Goal: Task Accomplishment & Management: Manage account settings

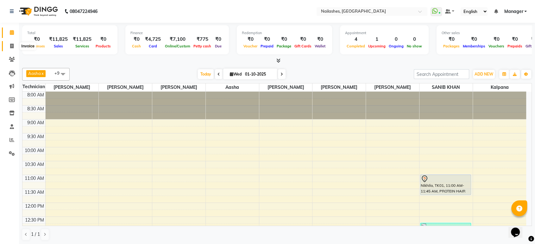
click at [12, 43] on span at bounding box center [11, 46] width 11 height 7
select select "service"
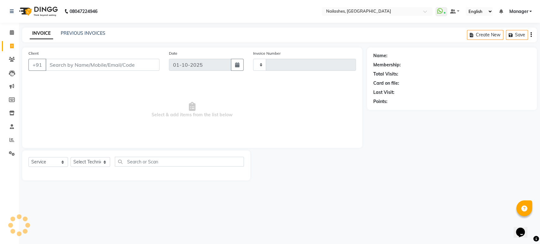
type input "1967"
select select "4251"
click at [100, 159] on select "Select Technician [PERSON_NAME] [PERSON_NAME] [PERSON_NAME] Manager Rehbar [PER…" at bounding box center [91, 162] width 40 height 10
select select "91450"
click at [71, 157] on select "Select Technician [PERSON_NAME] [PERSON_NAME] [PERSON_NAME] Manager Rehbar [PER…" at bounding box center [91, 162] width 40 height 10
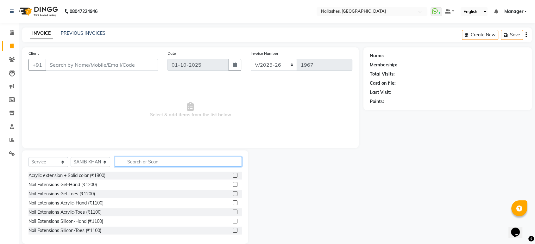
click at [137, 161] on input "text" at bounding box center [178, 162] width 127 height 10
type input "hair"
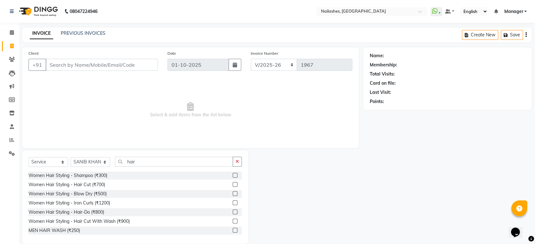
click at [233, 192] on label at bounding box center [235, 194] width 5 height 5
click at [233, 192] on input "checkbox" at bounding box center [235, 194] width 4 height 4
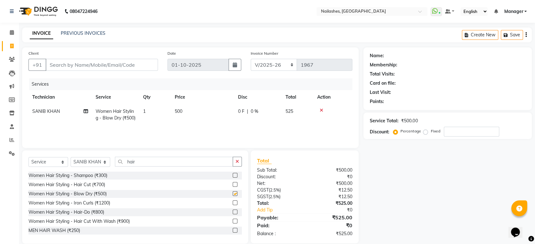
checkbox input "false"
click at [233, 184] on label at bounding box center [235, 184] width 5 height 5
click at [233, 184] on input "checkbox" at bounding box center [235, 185] width 4 height 4
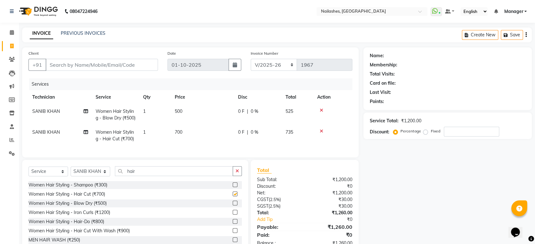
checkbox input "false"
click at [320, 110] on icon at bounding box center [321, 110] width 3 height 4
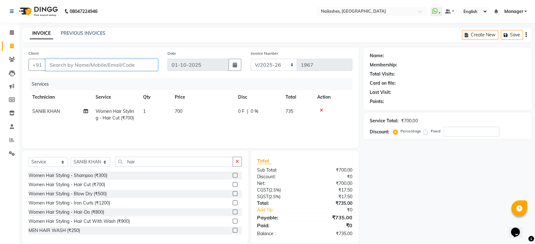
click at [78, 64] on input "Client" at bounding box center [102, 65] width 112 height 12
type input "9"
type input "0"
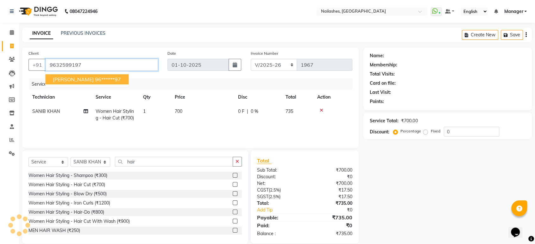
type input "9632599197"
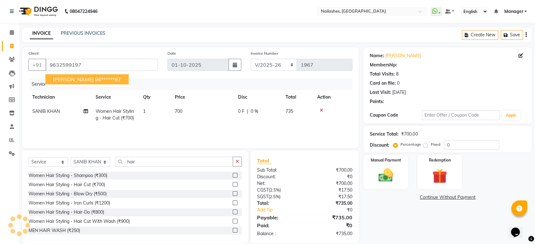
select select "1: Object"
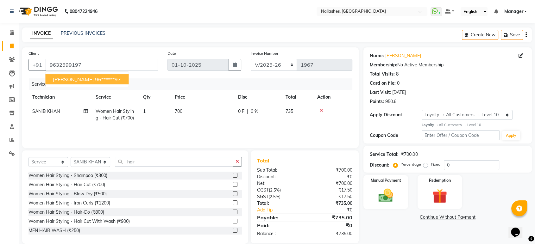
click at [70, 79] on span "[PERSON_NAME]" at bounding box center [73, 79] width 41 height 6
type input "96******97"
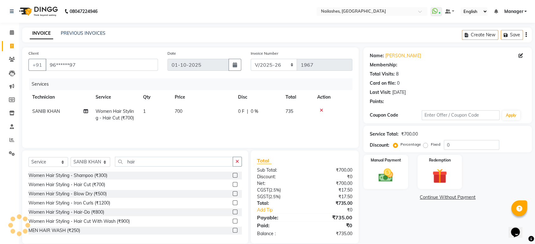
select select "1: Object"
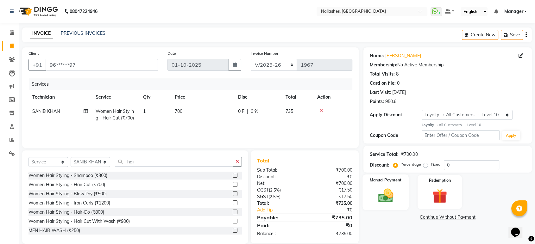
click at [384, 197] on img at bounding box center [385, 196] width 25 height 18
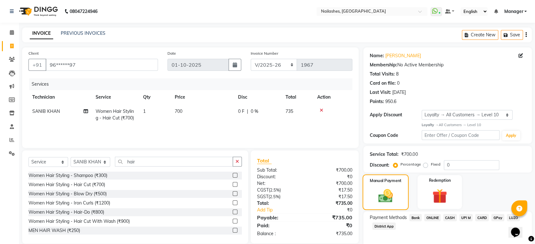
scroll to position [28, 0]
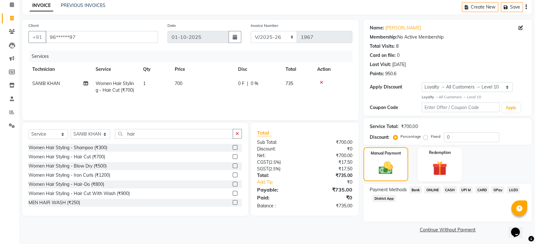
click at [433, 189] on span "ONLINE" at bounding box center [432, 189] width 16 height 7
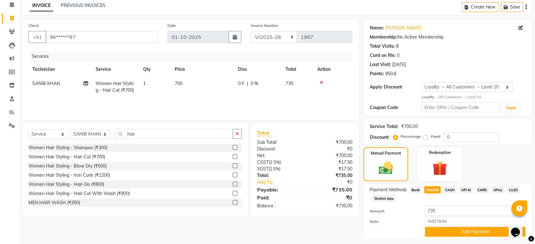
scroll to position [45, 0]
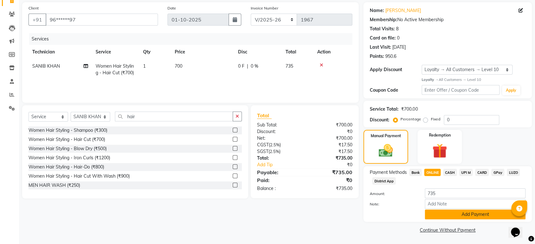
click at [465, 215] on button "Add Payment" at bounding box center [475, 215] width 101 height 10
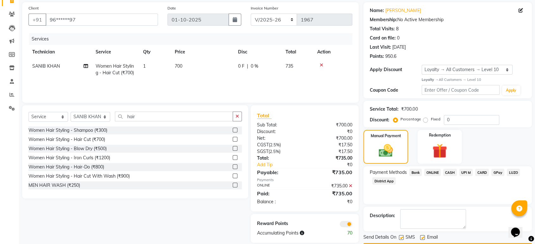
scroll to position [63, 0]
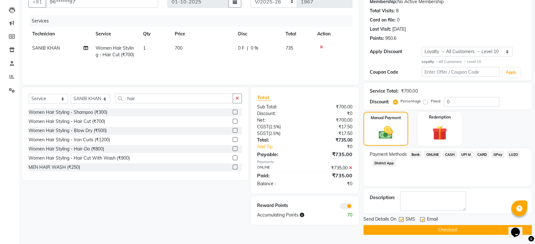
click at [453, 231] on button "Checkout" at bounding box center [447, 230] width 168 height 10
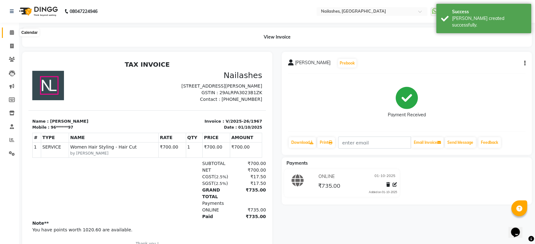
click at [10, 32] on icon at bounding box center [12, 32] width 4 height 5
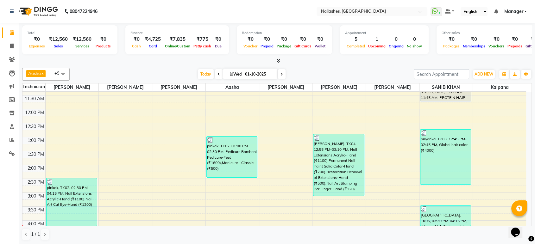
scroll to position [105, 0]
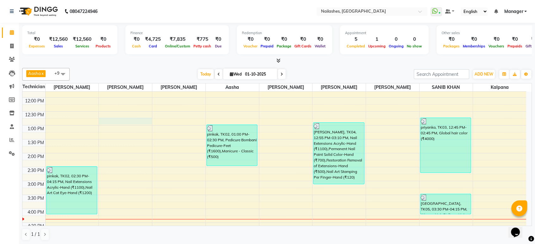
click at [131, 119] on div "8:00 AM 8:30 AM 9:00 AM 9:30 AM 10:00 AM 10:30 AM 11:00 AM 11:30 AM 12:00 PM 12…" at bounding box center [274, 167] width 504 height 362
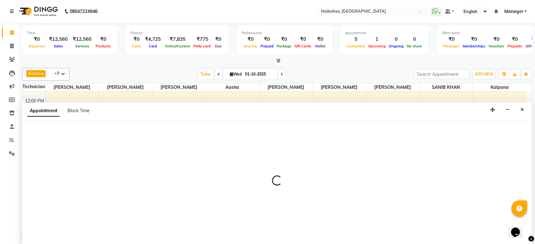
scroll to position [0, 0]
select select "36442"
select select "tentative"
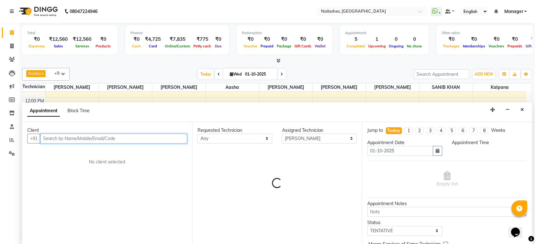
select select "765"
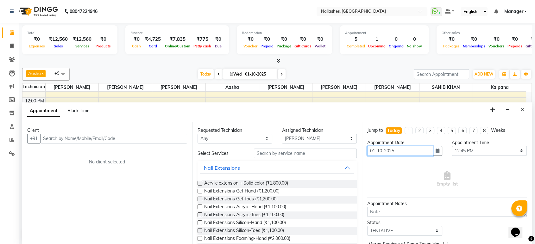
click at [403, 151] on input "01-10-2025" at bounding box center [400, 151] width 66 height 10
click at [437, 147] on button "button" at bounding box center [437, 151] width 9 height 10
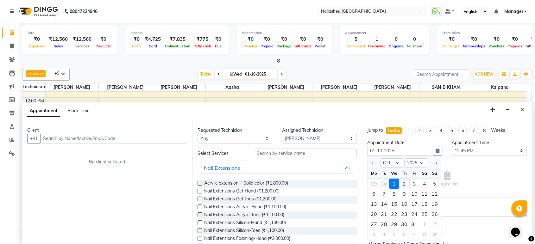
click at [405, 182] on div "2" at bounding box center [404, 184] width 10 height 10
type input "02-10-2025"
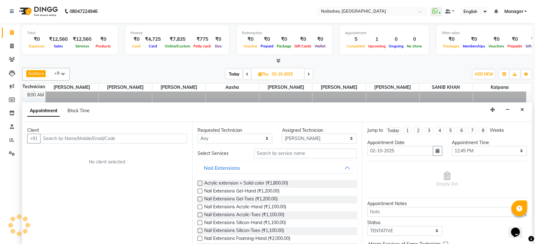
scroll to position [222, 0]
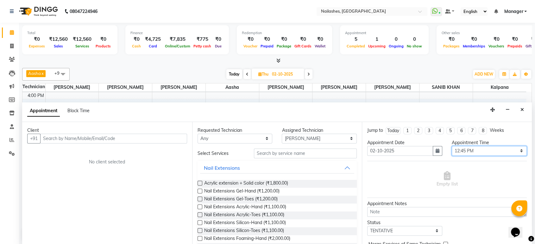
click at [479, 151] on select "Select 09:00 AM 09:15 AM 09:30 AM 09:45 AM 10:00 AM 10:15 AM 10:30 AM 10:45 AM …" at bounding box center [489, 151] width 75 height 10
select select "720"
click at [452, 146] on select "Select 09:00 AM 09:15 AM 09:30 AM 09:45 AM 10:00 AM 10:15 AM 10:30 AM 10:45 AM …" at bounding box center [489, 151] width 75 height 10
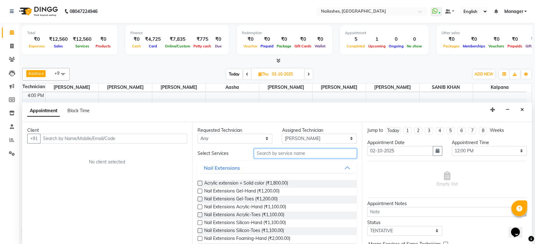
click at [267, 154] on input "text" at bounding box center [305, 154] width 103 height 10
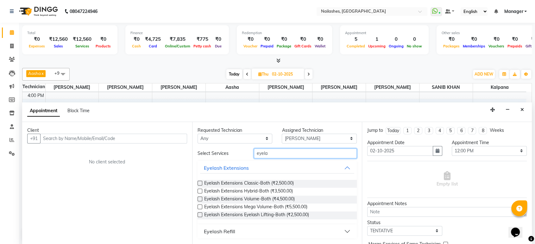
type input "eyela"
click at [199, 182] on label at bounding box center [200, 183] width 5 height 5
click at [199, 182] on input "checkbox" at bounding box center [200, 184] width 4 height 4
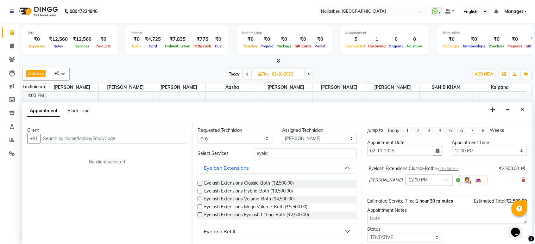
click at [199, 183] on label at bounding box center [200, 183] width 5 height 5
click at [199, 183] on input "checkbox" at bounding box center [200, 184] width 4 height 4
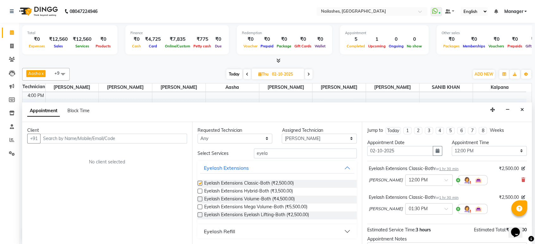
checkbox input "false"
click at [445, 208] on span at bounding box center [449, 211] width 8 height 7
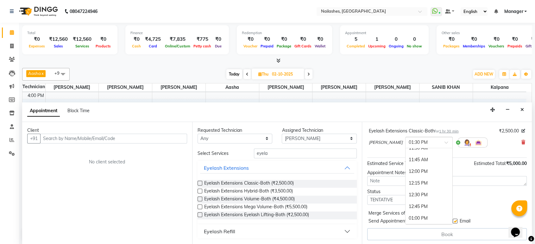
scroll to position [105, 0]
click at [406, 187] on div "12:00 PM" at bounding box center [429, 190] width 47 height 12
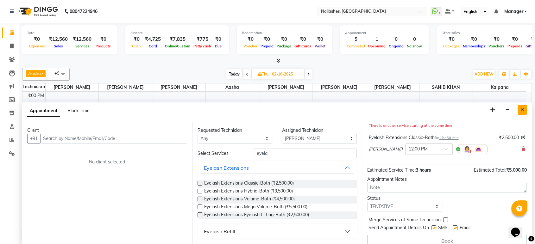
click at [520, 107] on button "Close" at bounding box center [522, 110] width 9 height 10
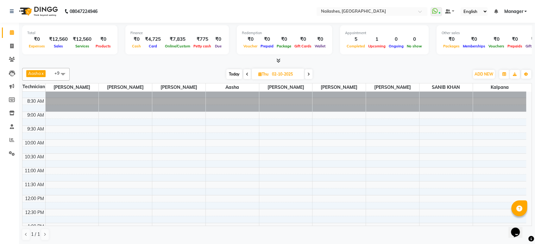
scroll to position [0, 0]
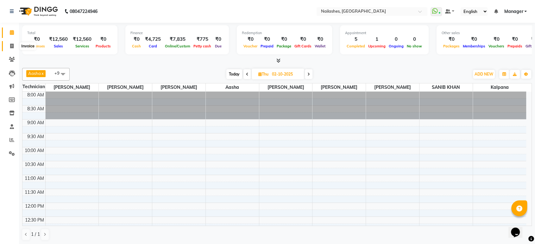
click at [11, 44] on icon at bounding box center [11, 46] width 3 height 5
select select "service"
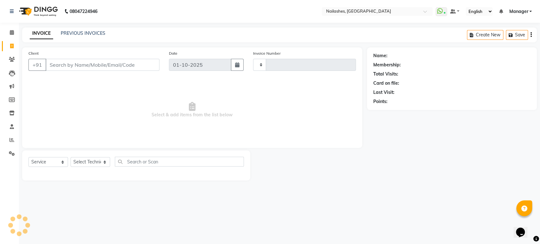
type input "1968"
select select "4251"
click at [107, 161] on select "Select Technician [PERSON_NAME] [PERSON_NAME] [PERSON_NAME] Manager Rehbar [PER…" at bounding box center [91, 162] width 40 height 10
select select "26128"
click at [71, 157] on select "Select Technician [PERSON_NAME] [PERSON_NAME] [PERSON_NAME] Manager Rehbar [PER…" at bounding box center [91, 162] width 40 height 10
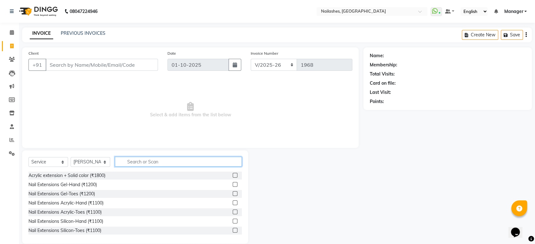
click at [129, 160] on input "text" at bounding box center [178, 162] width 127 height 10
type input "ac"
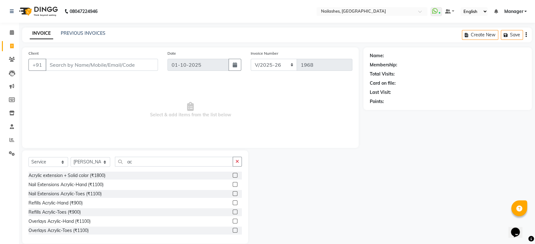
click at [233, 185] on label at bounding box center [235, 184] width 5 height 5
click at [233, 185] on input "checkbox" at bounding box center [235, 185] width 4 height 4
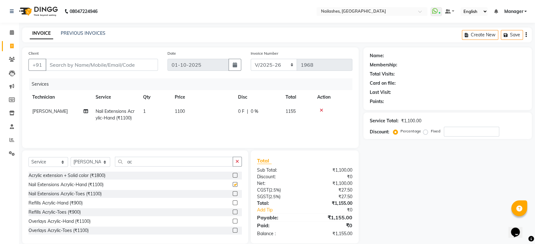
checkbox input "false"
click at [144, 161] on input "ac" at bounding box center [174, 162] width 118 height 10
type input "a"
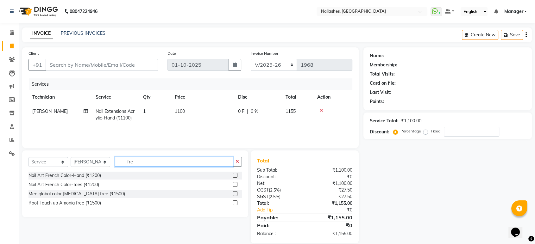
type input "fre"
click at [236, 174] on label at bounding box center [235, 175] width 5 height 5
click at [236, 174] on input "checkbox" at bounding box center [235, 176] width 4 height 4
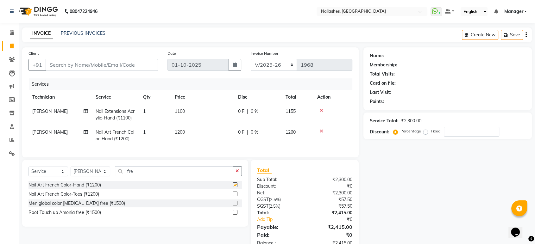
checkbox input "false"
click at [190, 128] on td "1200" at bounding box center [202, 135] width 63 height 21
select select "26128"
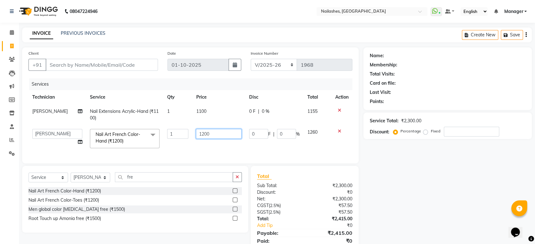
click at [209, 135] on input "1200" at bounding box center [219, 134] width 46 height 10
type input "1500"
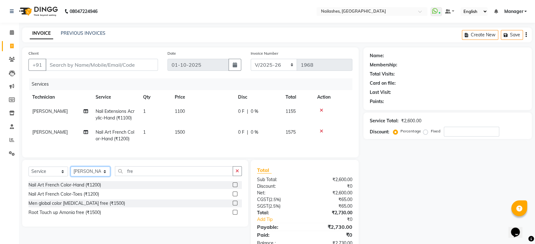
click at [104, 177] on select "Select Technician [PERSON_NAME] [PERSON_NAME] [PERSON_NAME] Manager Rehbar [PER…" at bounding box center [91, 172] width 40 height 10
select select "92289"
click at [71, 172] on select "Select Technician [PERSON_NAME] [PERSON_NAME] [PERSON_NAME] Manager Rehbar [PER…" at bounding box center [91, 172] width 40 height 10
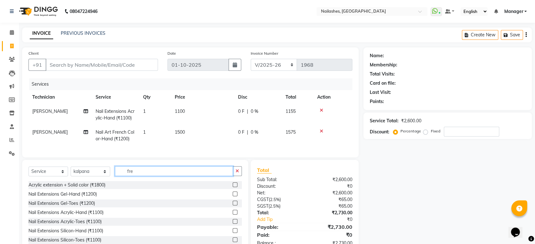
click at [139, 176] on input "fre" at bounding box center [174, 172] width 118 height 10
type input "f"
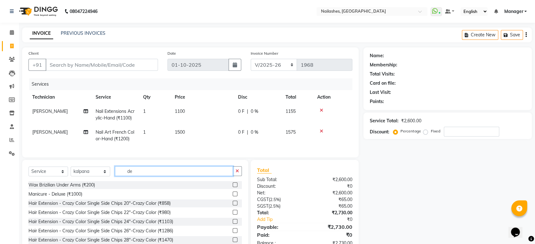
type input "d"
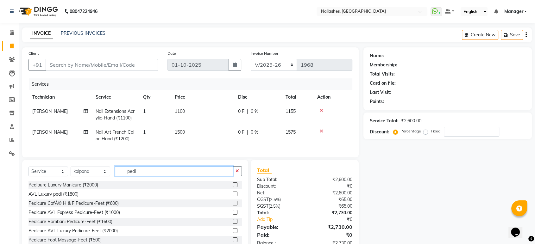
type input "pedi"
click at [233, 215] on label at bounding box center [235, 212] width 5 height 5
click at [233, 215] on input "checkbox" at bounding box center [235, 213] width 4 height 4
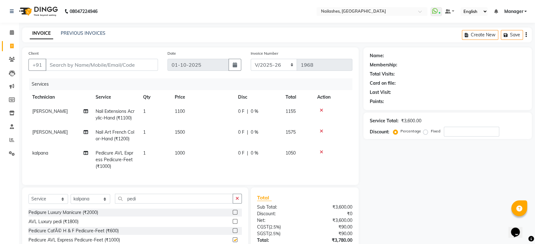
checkbox input "false"
click at [189, 152] on td "1000" at bounding box center [202, 160] width 63 height 28
select select "92289"
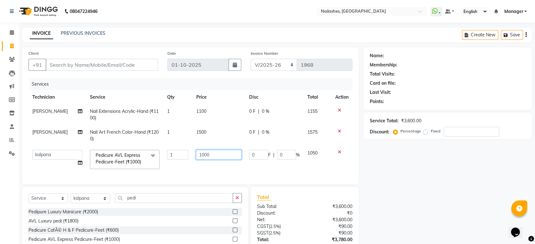
click at [209, 154] on input "1000" at bounding box center [219, 155] width 46 height 10
type input "1100"
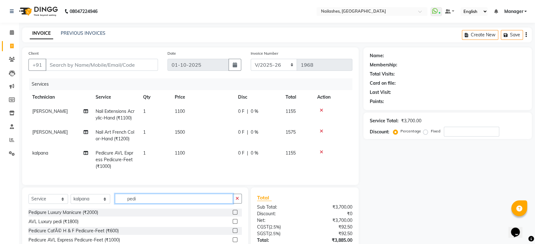
click at [167, 199] on input "pedi" at bounding box center [174, 199] width 118 height 10
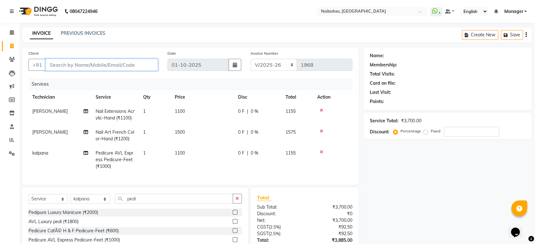
click at [56, 66] on input "Client" at bounding box center [102, 65] width 112 height 12
type input "9"
type input "0"
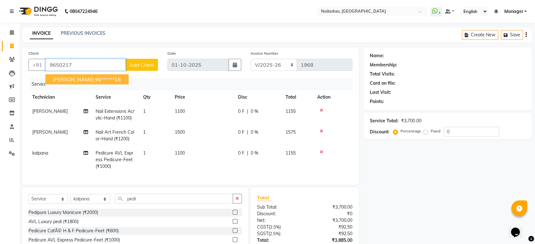
click at [67, 78] on span "[PERSON_NAME]" at bounding box center [73, 79] width 41 height 6
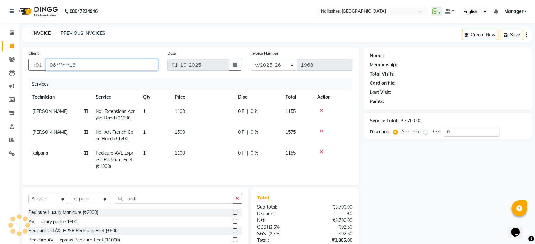
type input "96******16"
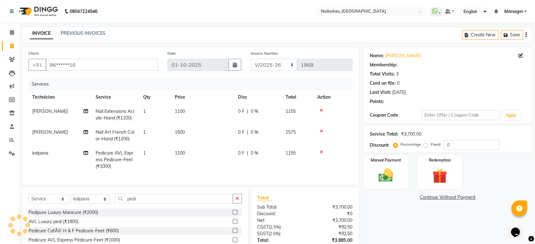
select select "1: Object"
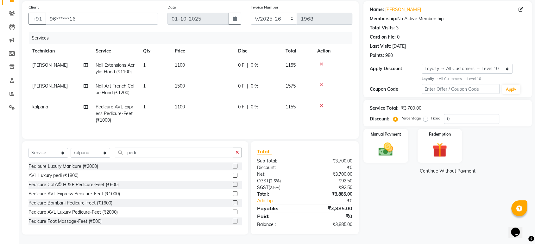
scroll to position [51, 0]
click at [380, 149] on img at bounding box center [385, 150] width 25 height 18
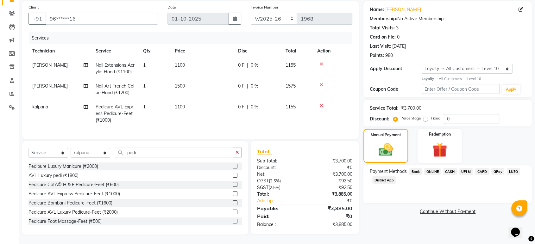
click at [432, 168] on span "ONLINE" at bounding box center [432, 171] width 16 height 7
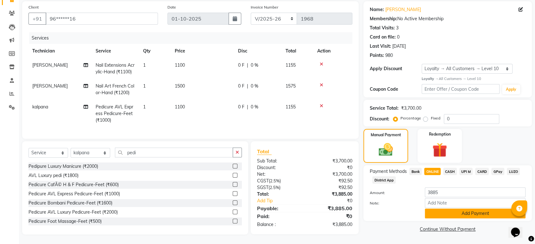
click at [464, 209] on button "Add Payment" at bounding box center [475, 214] width 101 height 10
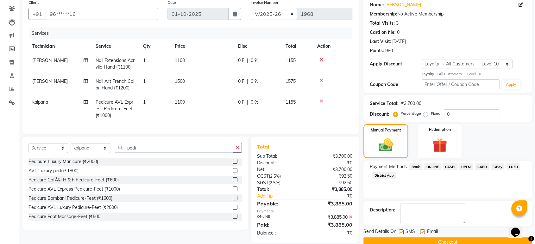
scroll to position [95, 0]
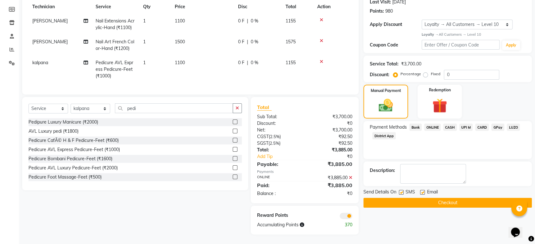
click at [450, 199] on button "Checkout" at bounding box center [447, 203] width 168 height 10
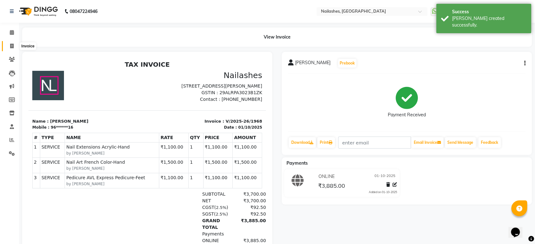
click at [9, 45] on span at bounding box center [11, 46] width 11 height 7
select select "service"
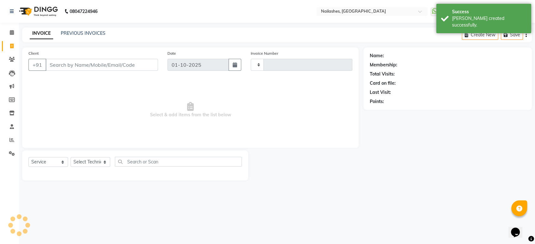
type input "1969"
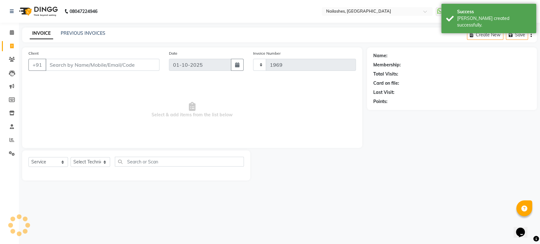
select select "4251"
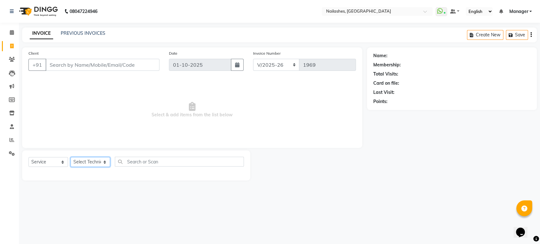
click at [106, 163] on select "Select Technician [PERSON_NAME] [PERSON_NAME] [PERSON_NAME] Manager Rehbar [PER…" at bounding box center [91, 162] width 40 height 10
select select "80924"
click at [71, 157] on select "Select Technician [PERSON_NAME] [PERSON_NAME] [PERSON_NAME] Manager Rehbar [PER…" at bounding box center [91, 162] width 40 height 10
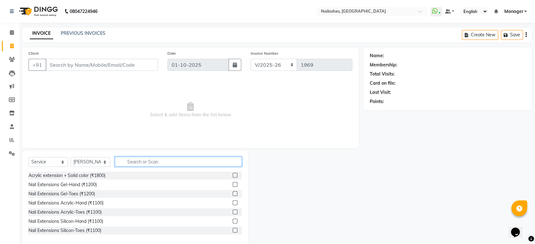
click at [137, 160] on input "text" at bounding box center [178, 162] width 127 height 10
type input "acr"
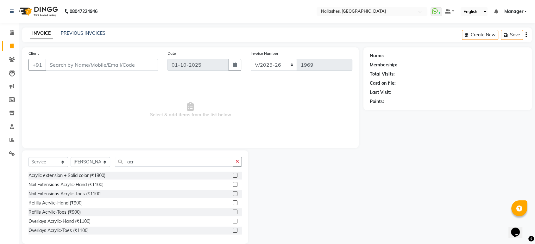
click at [233, 183] on label at bounding box center [235, 184] width 5 height 5
click at [233, 183] on input "checkbox" at bounding box center [235, 185] width 4 height 4
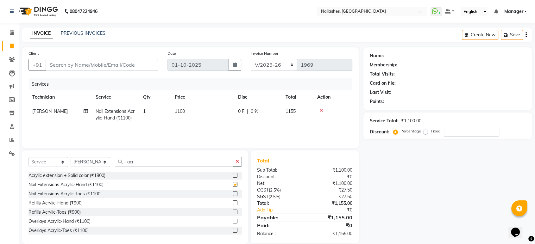
checkbox input "false"
click at [160, 161] on input "acr" at bounding box center [174, 162] width 118 height 10
type input "a"
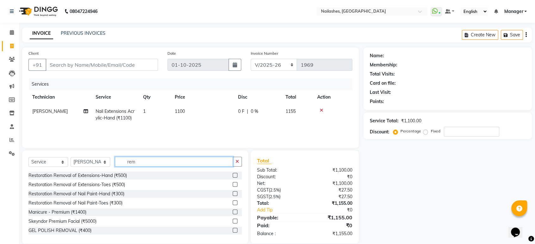
type input "rem"
click at [233, 176] on label at bounding box center [235, 175] width 5 height 5
click at [233, 176] on input "checkbox" at bounding box center [235, 176] width 4 height 4
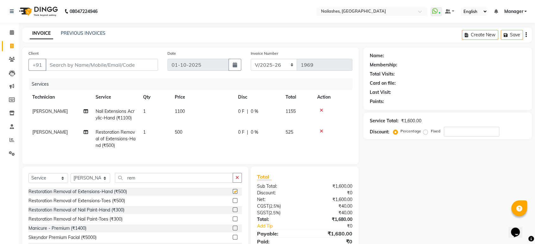
checkbox input "false"
click at [191, 183] on input "rem" at bounding box center [174, 178] width 118 height 10
type input "r"
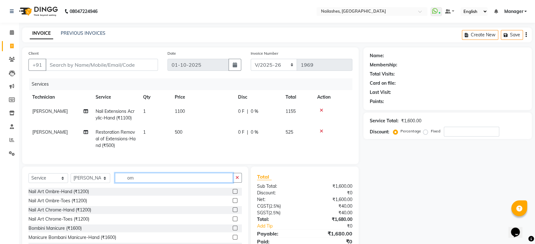
type input "om"
click at [233, 194] on label at bounding box center [235, 191] width 5 height 5
click at [233, 194] on input "checkbox" at bounding box center [235, 192] width 4 height 4
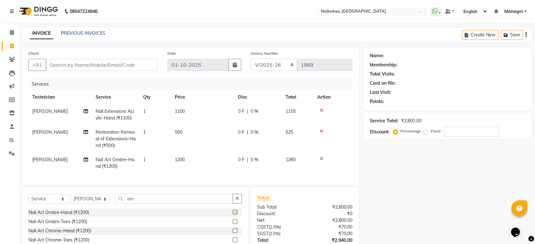
checkbox input "false"
click at [61, 62] on input "Client" at bounding box center [102, 65] width 112 height 12
type input "7"
type input "0"
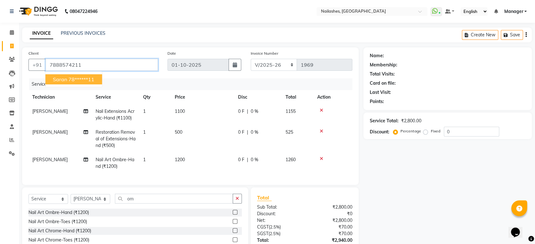
type input "7888574211"
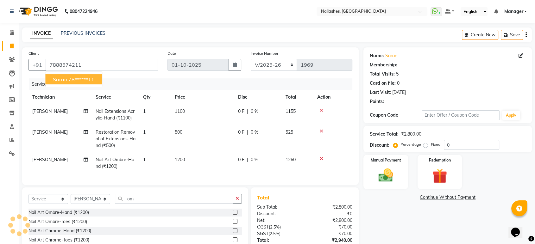
select select "1: Object"
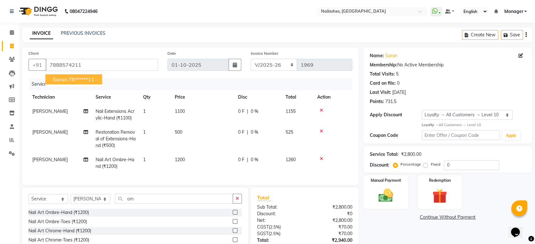
click at [63, 81] on span "Saran" at bounding box center [60, 79] width 14 height 6
type input "78******11"
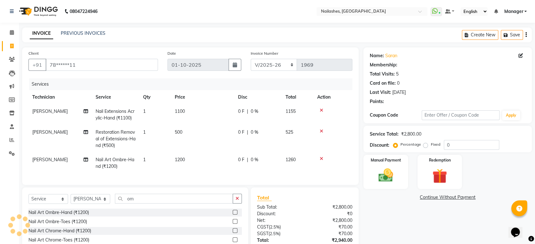
select select "1: Object"
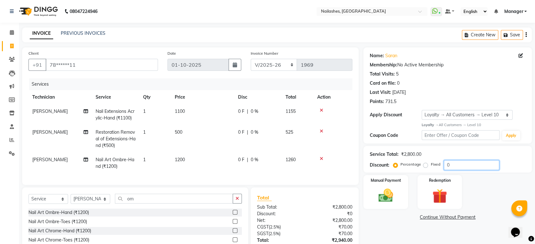
click at [476, 162] on input "0" at bounding box center [471, 166] width 55 height 10
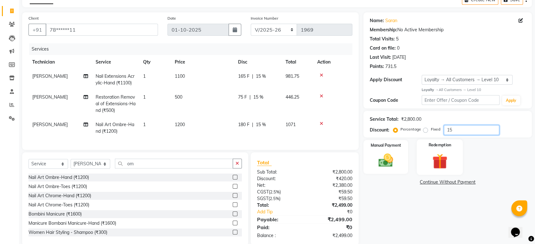
type input "1"
type input "5"
type input "9"
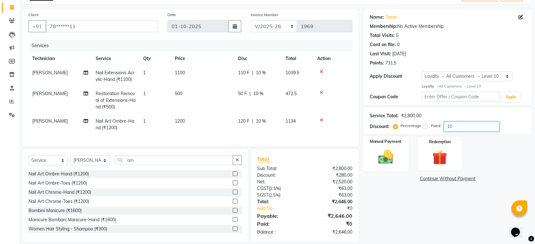
scroll to position [51, 0]
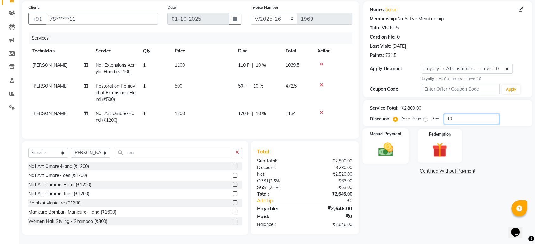
type input "10"
click at [394, 146] on img at bounding box center [385, 150] width 25 height 18
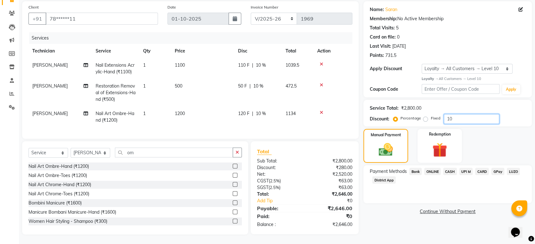
click at [465, 114] on input "10" at bounding box center [471, 119] width 55 height 10
click at [430, 168] on span "ONLINE" at bounding box center [432, 171] width 16 height 7
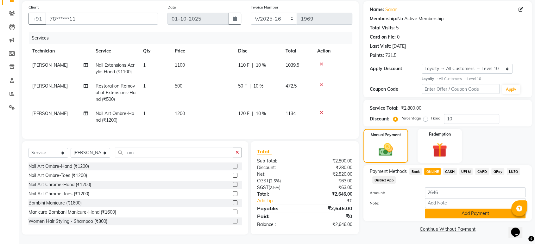
click at [448, 212] on button "Add Payment" at bounding box center [475, 214] width 101 height 10
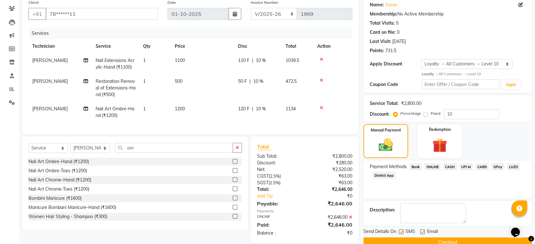
scroll to position [95, 0]
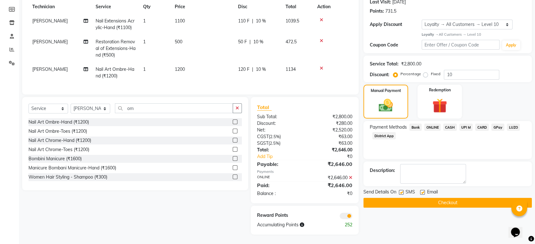
click at [446, 199] on button "Checkout" at bounding box center [447, 203] width 168 height 10
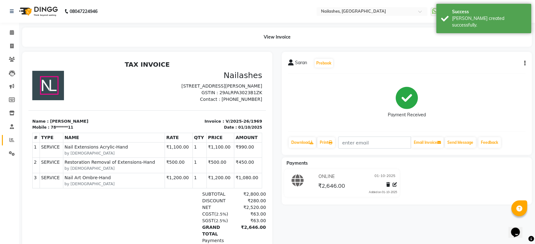
click at [8, 144] on link "Reports" at bounding box center [9, 140] width 15 height 10
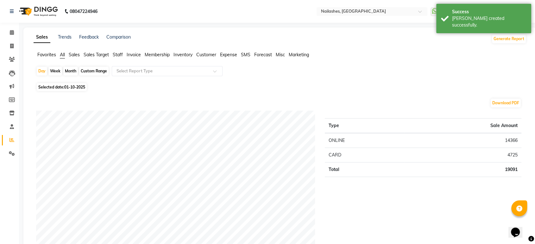
click at [114, 56] on span "Staff" at bounding box center [118, 55] width 10 height 6
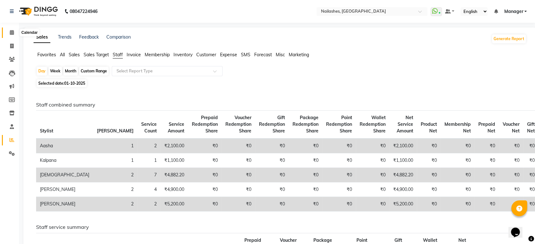
click at [9, 29] on span at bounding box center [11, 32] width 11 height 7
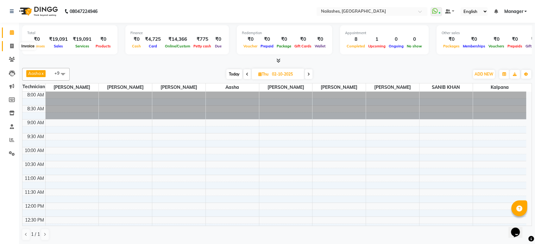
click at [12, 47] on icon at bounding box center [11, 46] width 3 height 5
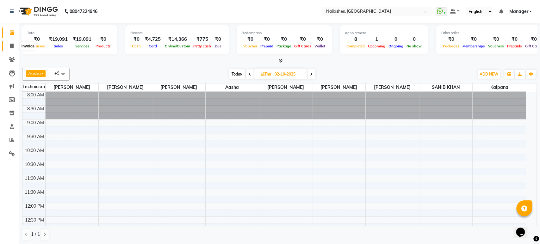
select select "4251"
select select "service"
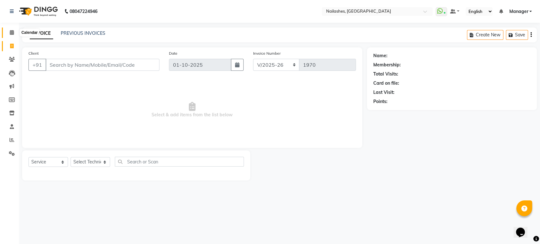
click at [16, 36] on span at bounding box center [11, 32] width 11 height 7
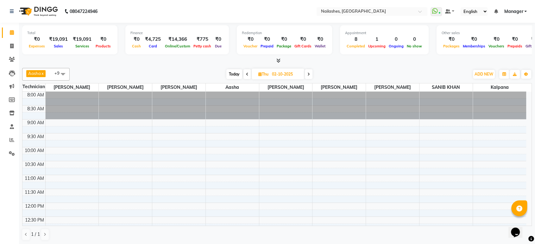
click at [280, 60] on icon at bounding box center [278, 60] width 4 height 5
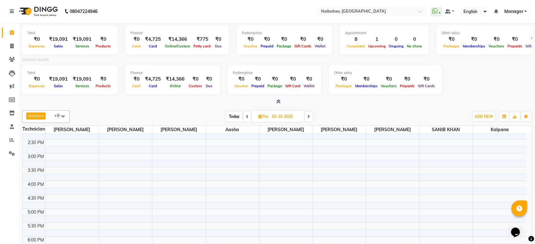
scroll to position [225, 0]
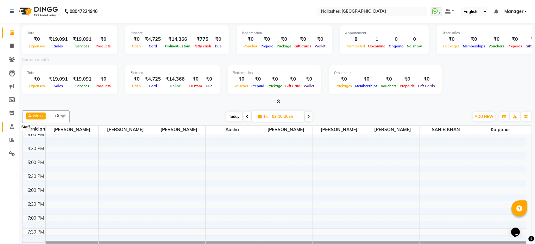
click at [11, 126] on icon at bounding box center [12, 126] width 4 height 5
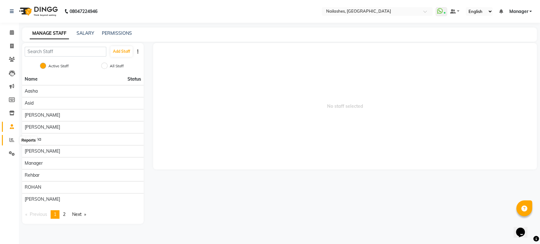
click at [13, 144] on span at bounding box center [11, 140] width 11 height 7
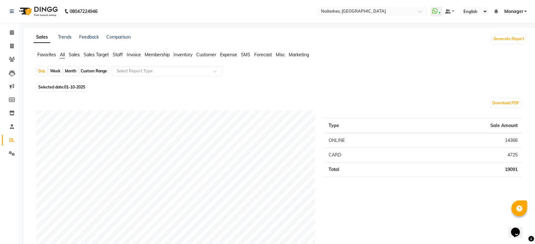
click at [117, 56] on span "Staff" at bounding box center [118, 55] width 10 height 6
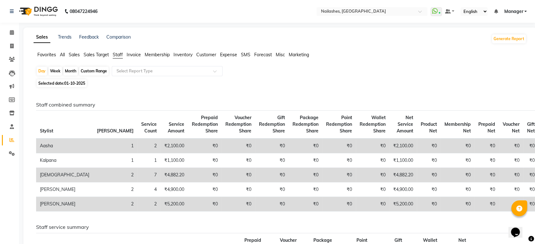
scroll to position [35, 0]
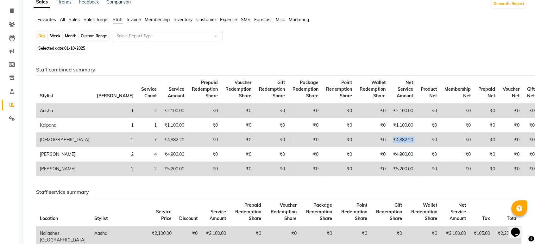
drag, startPoint x: 347, startPoint y: 141, endPoint x: 375, endPoint y: 141, distance: 27.5
click at [375, 141] on tr "Krishna 2 7 ₹4,882.20 ₹0 ₹0 ₹0 ₹0 ₹0 ₹0 ₹4,882.20 ₹0 ₹0 ₹0 ₹0 ₹0 ₹0" at bounding box center [300, 140] width 529 height 15
click at [417, 141] on td "₹0" at bounding box center [429, 140] width 24 height 15
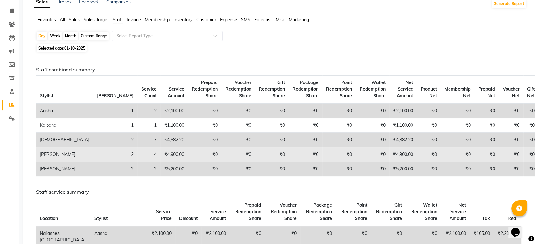
click at [389, 148] on td "₹4,900.00" at bounding box center [403, 155] width 28 height 15
drag, startPoint x: 348, startPoint y: 168, endPoint x: 388, endPoint y: 161, distance: 41.0
click at [388, 161] on tbody "Aasha 1 2 ₹2,100.00 ₹0 ₹0 ₹0 ₹0 ₹0 ₹0 ₹2,100.00 ₹0 ₹0 ₹0 ₹0 ₹0 ₹0 Kalpana 1 1 ₹…" at bounding box center [300, 140] width 529 height 73
click at [417, 161] on td "₹0" at bounding box center [429, 155] width 24 height 15
drag, startPoint x: 348, startPoint y: 156, endPoint x: 364, endPoint y: 155, distance: 16.5
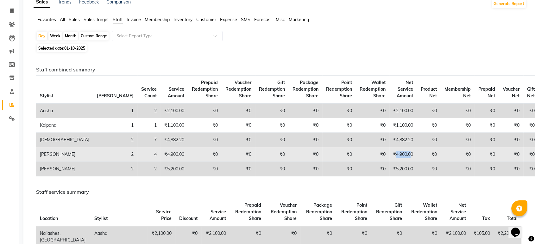
click at [389, 155] on td "₹4,900.00" at bounding box center [403, 155] width 28 height 15
click at [389, 154] on td "₹4,900.00" at bounding box center [403, 155] width 28 height 15
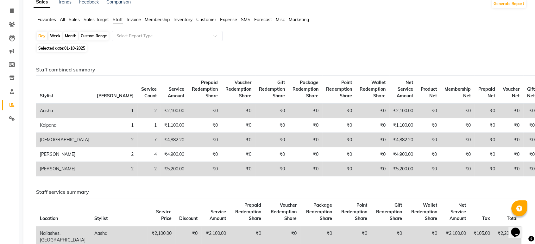
click at [389, 134] on td "₹4,882.20" at bounding box center [403, 140] width 28 height 15
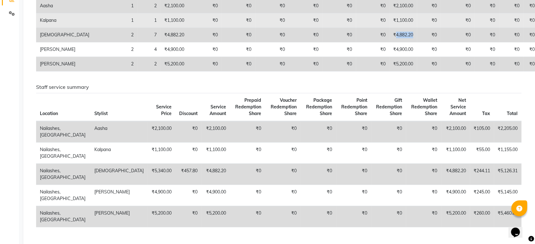
scroll to position [0, 0]
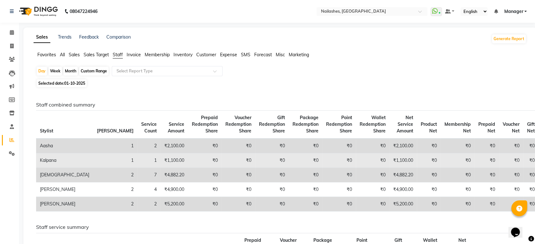
click at [397, 132] on span "Net Service Amount" at bounding box center [405, 124] width 16 height 19
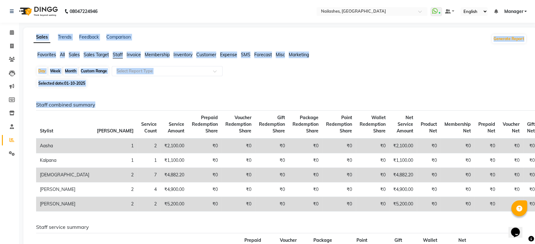
drag, startPoint x: 7, startPoint y: 121, endPoint x: 128, endPoint y: 106, distance: 122.6
click at [128, 106] on app-home "08047224946 Select Location × Nailashes, Electronics City WhatsApp Status ✕ Sta…" at bounding box center [267, 219] width 535 height 439
click at [128, 106] on h6 "Staff combined summary" at bounding box center [278, 105] width 485 height 6
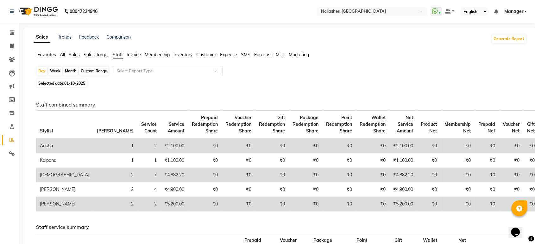
click at [83, 85] on span "01-10-2025" at bounding box center [74, 83] width 21 height 5
select select "10"
select select "2025"
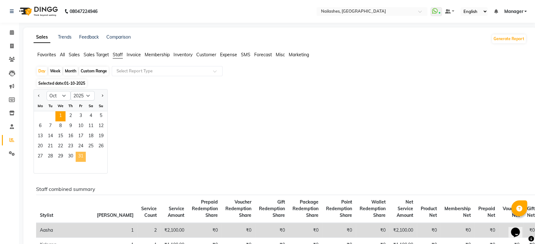
click at [81, 161] on span "31" at bounding box center [81, 157] width 10 height 10
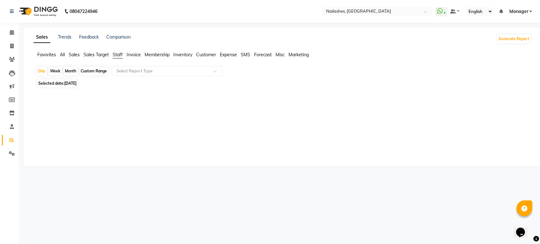
click at [73, 69] on div "Month" at bounding box center [70, 71] width 15 height 9
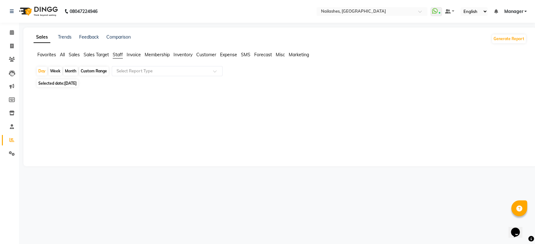
select select "10"
select select "2025"
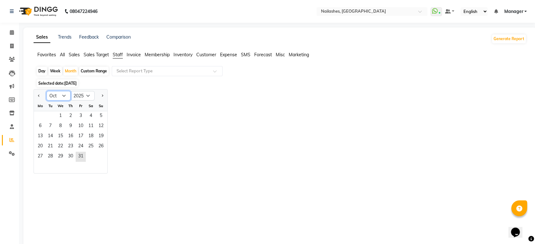
click at [51, 93] on select "Jan Feb Mar Apr May Jun [DATE] Aug Sep Oct Nov Dec" at bounding box center [59, 95] width 24 height 9
select select "9"
click at [47, 91] on select "Jan Feb Mar Apr May Jun [DATE] Aug Sep Oct Nov Dec" at bounding box center [59, 95] width 24 height 9
click at [49, 156] on span "30" at bounding box center [50, 157] width 10 height 10
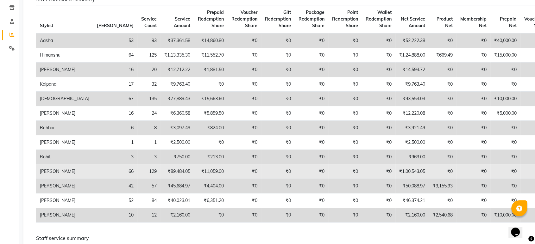
scroll to position [141, 0]
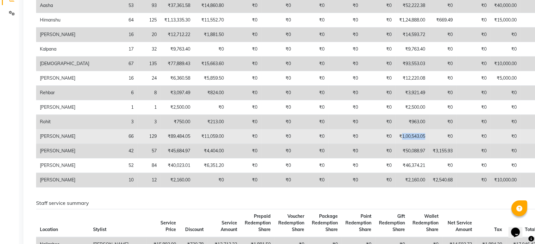
drag, startPoint x: 350, startPoint y: 139, endPoint x: 375, endPoint y: 136, distance: 25.2
click at [395, 136] on td "₹1,00,543.05" at bounding box center [412, 136] width 34 height 15
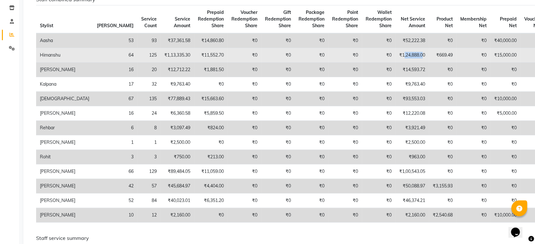
drag, startPoint x: 353, startPoint y: 59, endPoint x: 372, endPoint y: 59, distance: 18.7
click at [395, 59] on td "₹1,24,888.00" at bounding box center [412, 55] width 34 height 15
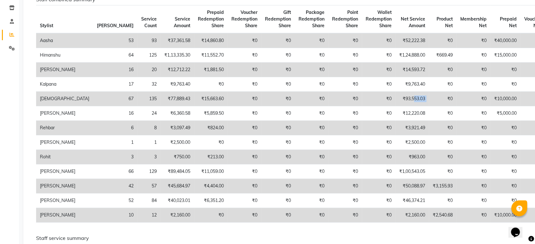
drag, startPoint x: 364, startPoint y: 94, endPoint x: 385, endPoint y: 92, distance: 21.6
click at [385, 92] on tr "Krishna 67 135 ₹77,889.43 ₹15,663.60 ₹0 ₹0 ₹0 ₹0 ₹0 ₹93,553.03 ₹0 ₹0 ₹10,000.00…" at bounding box center [311, 99] width 550 height 15
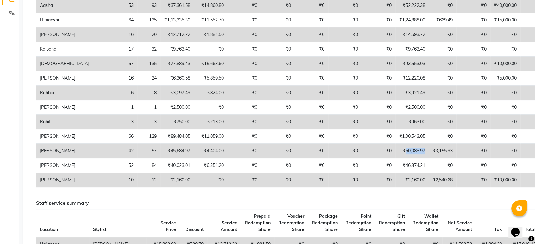
drag, startPoint x: 355, startPoint y: 148, endPoint x: 376, endPoint y: 148, distance: 21.2
click at [395, 148] on td "₹50,088.97" at bounding box center [412, 151] width 34 height 15
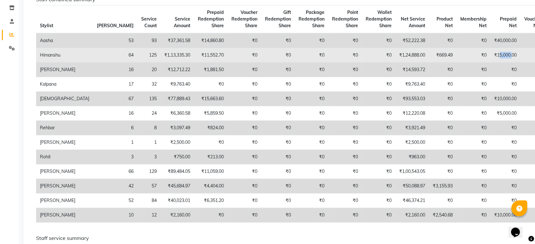
drag, startPoint x: 451, startPoint y: 53, endPoint x: 464, endPoint y: 53, distance: 12.7
click at [490, 53] on td "₹15,000.00" at bounding box center [505, 55] width 30 height 15
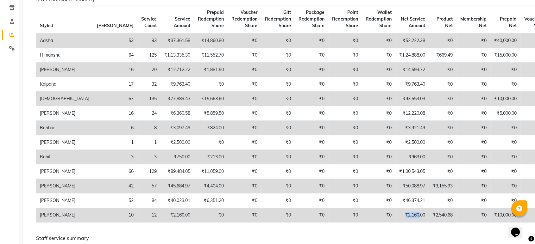
drag, startPoint x: 356, startPoint y: 214, endPoint x: 370, endPoint y: 215, distance: 13.9
click at [395, 215] on td "₹2,160.00" at bounding box center [412, 215] width 34 height 15
click at [395, 214] on td "₹2,160.00" at bounding box center [412, 215] width 34 height 15
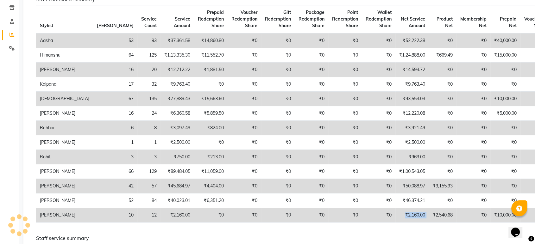
click at [395, 214] on td "₹2,160.00" at bounding box center [412, 215] width 34 height 15
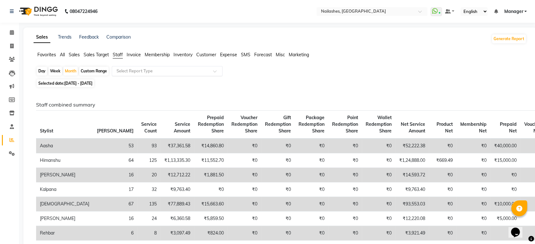
click at [163, 70] on input "text" at bounding box center [160, 71] width 91 height 6
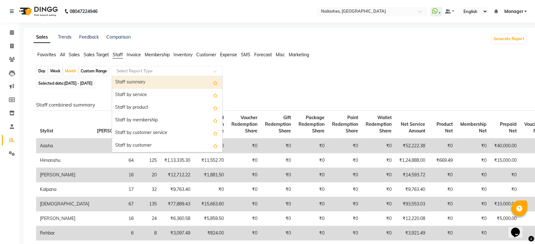
click at [164, 85] on div "Staff summary" at bounding box center [167, 82] width 110 height 13
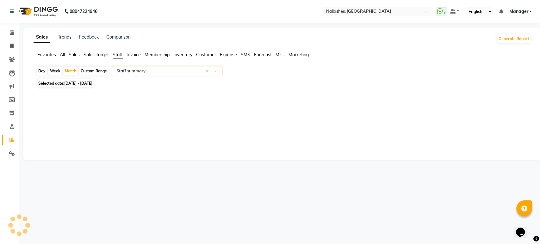
select select "full_report"
select select "csv"
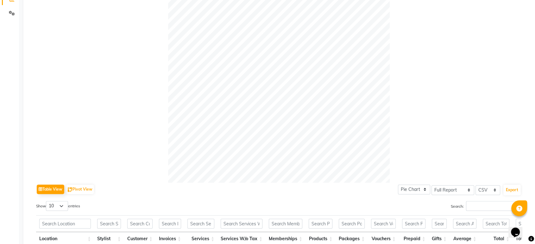
scroll to position [281, 0]
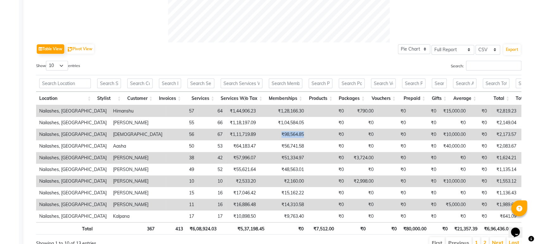
drag, startPoint x: 240, startPoint y: 135, endPoint x: 266, endPoint y: 133, distance: 25.4
click at [266, 133] on td "₹98,564.85" at bounding box center [283, 135] width 48 height 12
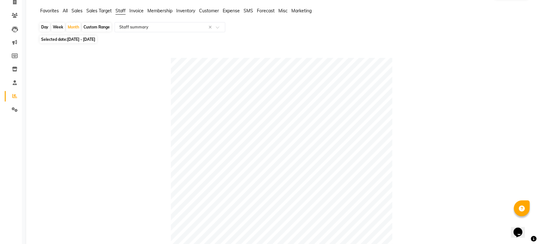
scroll to position [0, 0]
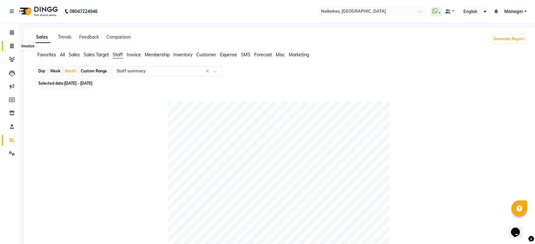
click at [9, 47] on span at bounding box center [11, 46] width 11 height 7
select select "service"
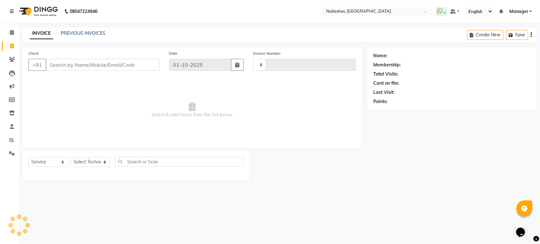
type input "1970"
select select "4251"
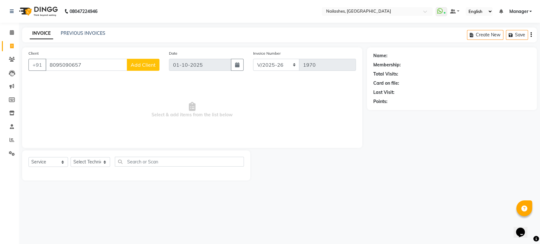
type input "8095090657"
click at [138, 66] on span "Add Client" at bounding box center [143, 65] width 25 height 6
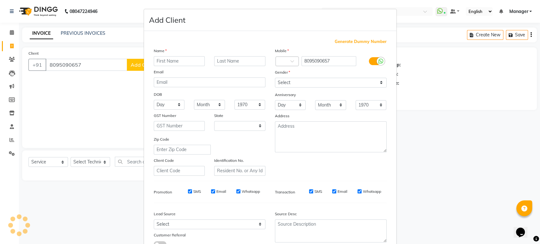
select select "21"
type input "[PERSON_NAME]"
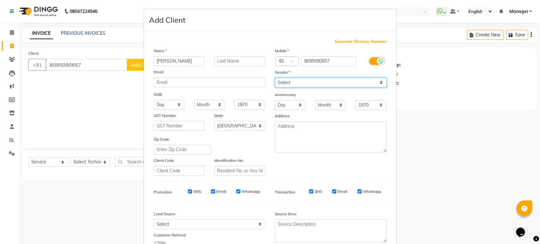
click at [335, 81] on select "Select [DEMOGRAPHIC_DATA] [DEMOGRAPHIC_DATA] Other Prefer Not To Say" at bounding box center [331, 83] width 112 height 10
select select "[DEMOGRAPHIC_DATA]"
click at [275, 78] on select "Select [DEMOGRAPHIC_DATA] [DEMOGRAPHIC_DATA] Other Prefer Not To Say" at bounding box center [331, 83] width 112 height 10
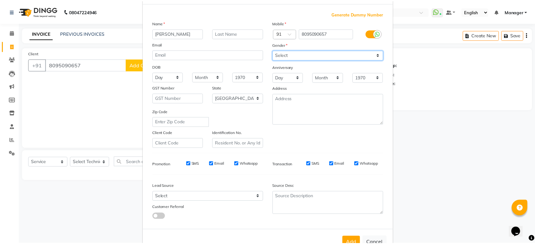
scroll to position [46, 0]
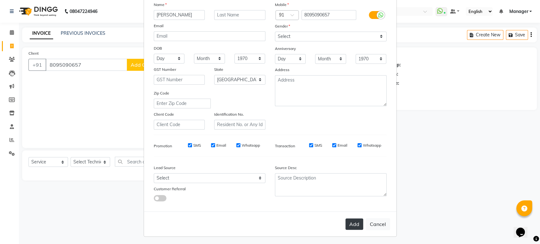
click at [347, 223] on button "Add" at bounding box center [355, 224] width 18 height 11
type input "80******57"
select select
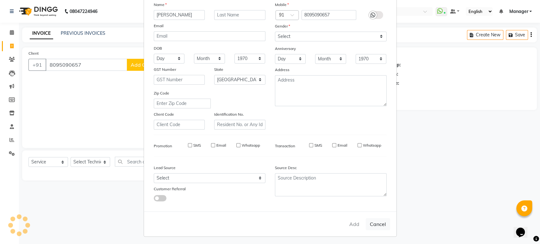
select select "null"
select select
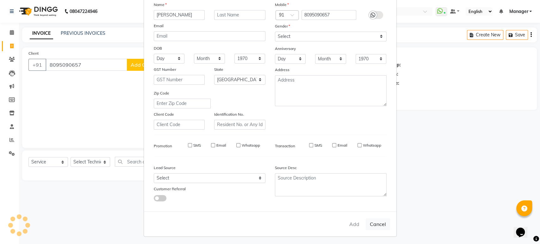
checkbox input "false"
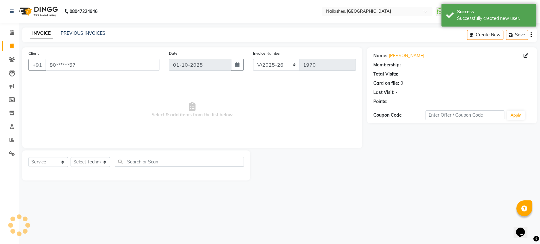
select select "1: Object"
click at [100, 160] on select "Select Technician [PERSON_NAME] [PERSON_NAME] [PERSON_NAME] Manager Rehbar [PER…" at bounding box center [91, 162] width 40 height 10
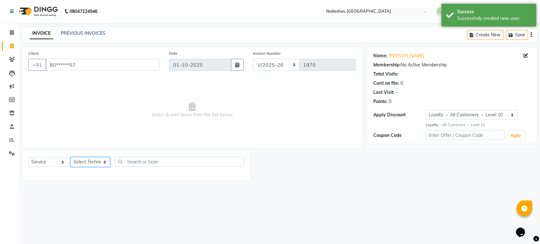
select select "43566"
click at [71, 157] on select "Select Technician [PERSON_NAME] [PERSON_NAME] [PERSON_NAME] Manager Rehbar [PER…" at bounding box center [91, 162] width 40 height 10
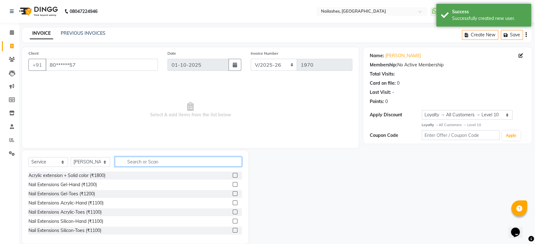
click at [128, 158] on input "text" at bounding box center [178, 162] width 127 height 10
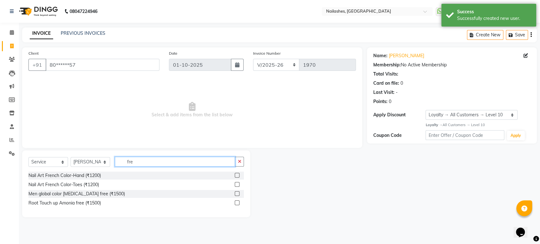
type input "fre"
click at [238, 175] on label at bounding box center [237, 175] width 5 height 5
click at [238, 175] on input "checkbox" at bounding box center [237, 176] width 4 height 4
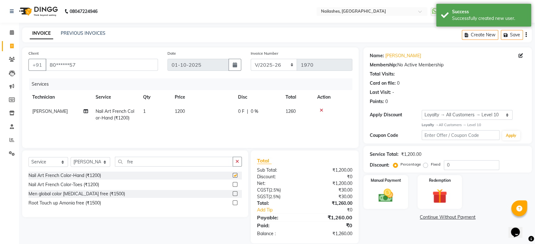
checkbox input "false"
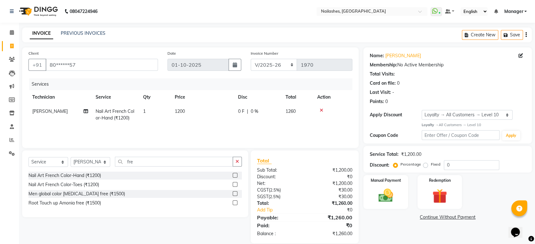
scroll to position [8, 0]
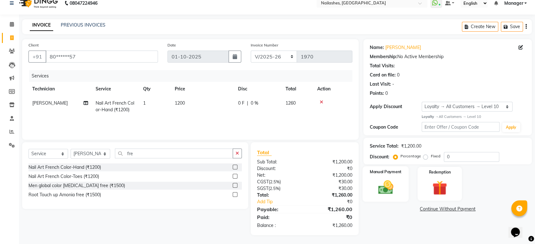
click at [385, 191] on img at bounding box center [385, 188] width 25 height 18
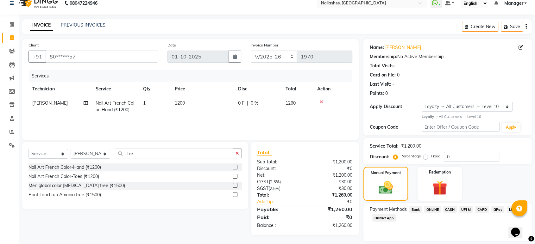
scroll to position [28, 0]
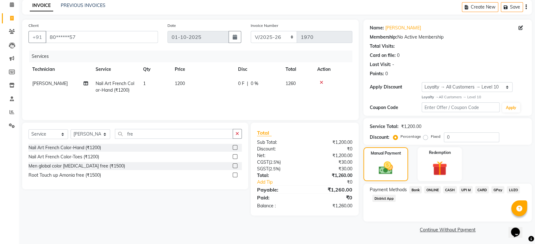
click at [433, 190] on span "ONLINE" at bounding box center [432, 189] width 16 height 7
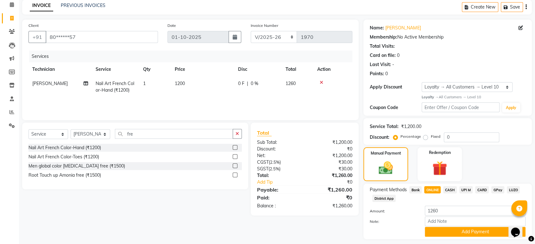
scroll to position [45, 0]
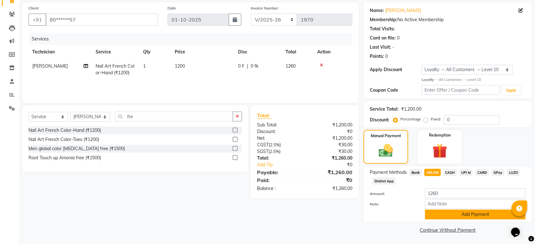
click at [492, 214] on button "Add Payment" at bounding box center [475, 215] width 101 height 10
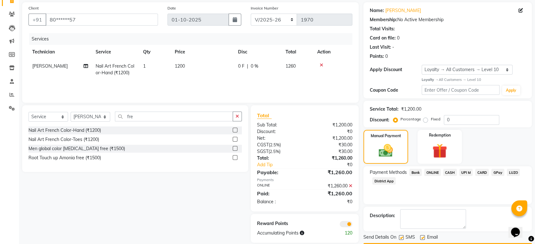
scroll to position [63, 0]
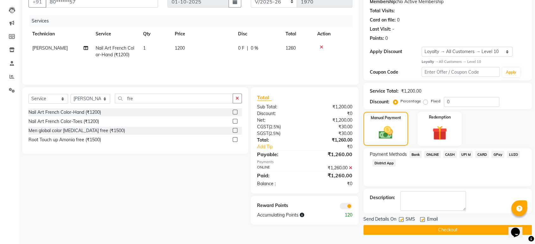
click at [450, 229] on button "Checkout" at bounding box center [447, 230] width 168 height 10
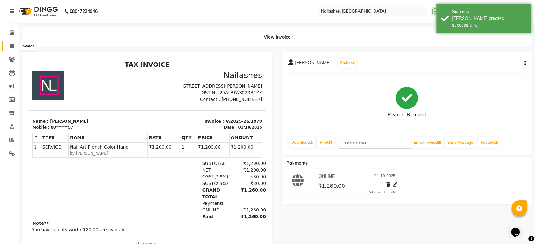
click at [16, 43] on span at bounding box center [11, 46] width 11 height 7
select select "service"
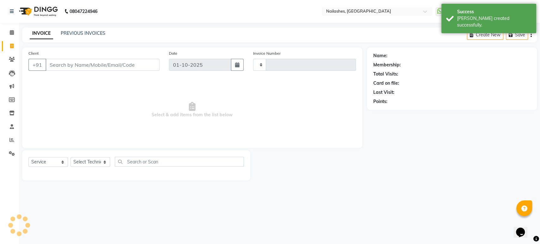
type input "1971"
select select "4251"
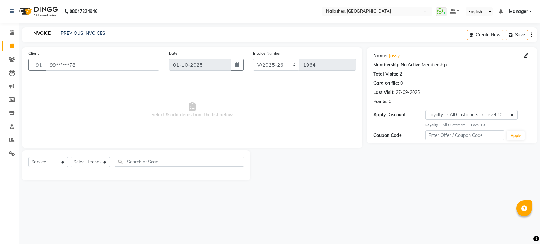
select select "4251"
select select "service"
select select "1: Object"
click at [67, 65] on input "99******78" at bounding box center [103, 65] width 114 height 12
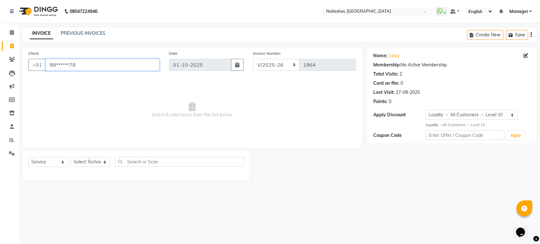
click at [67, 65] on input "99******78" at bounding box center [103, 65] width 114 height 12
click at [14, 35] on span at bounding box center [11, 32] width 11 height 7
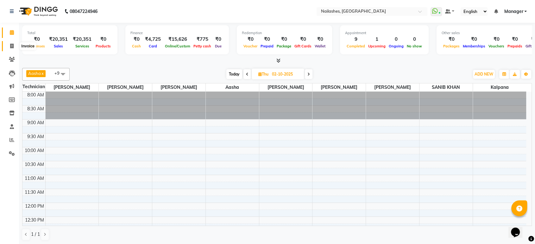
click at [11, 44] on icon at bounding box center [11, 46] width 3 height 5
select select "4251"
select select "service"
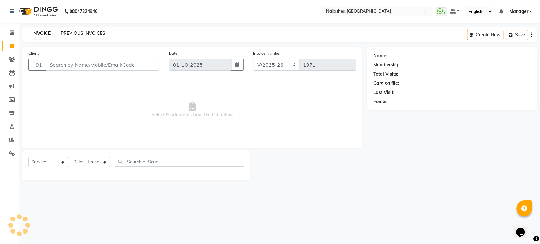
click at [88, 31] on link "PREVIOUS INVOICES" at bounding box center [83, 33] width 45 height 6
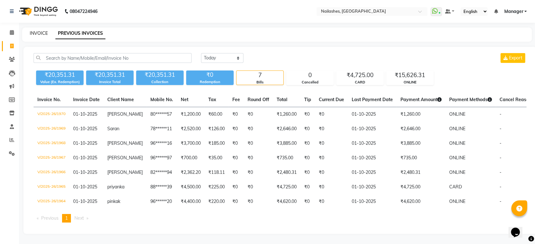
click at [35, 32] on link "INVOICE" at bounding box center [39, 33] width 18 height 6
select select "service"
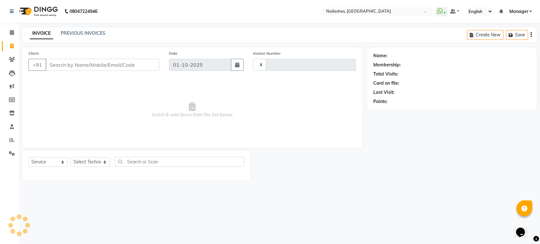
type input "1971"
select select "4251"
click at [18, 143] on div "Client +91 Date 01-10-2025 Invoice Number BTH/2025-26 RED/2025-26 V/2025 V/2025…" at bounding box center [192, 113] width 350 height 133
click at [10, 144] on span at bounding box center [11, 140] width 11 height 7
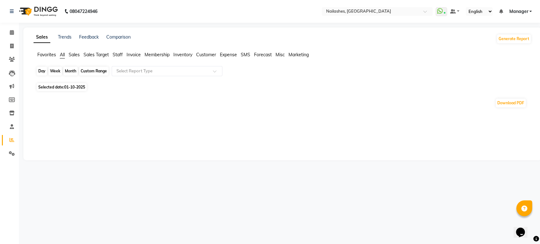
click at [42, 72] on div "Day" at bounding box center [42, 71] width 10 height 9
select select "10"
select select "2025"
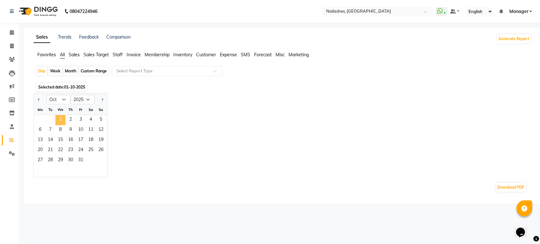
click at [61, 118] on span "1" at bounding box center [60, 120] width 10 height 10
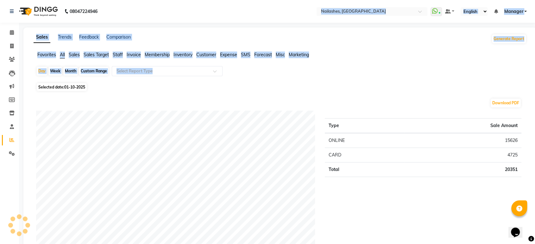
drag, startPoint x: 249, startPoint y: 68, endPoint x: 253, endPoint y: -43, distance: 110.6
click at [253, 0] on html "08047224946 Select Location × Nailashes, Electronics City WhatsApp Status ✕ Sta…" at bounding box center [267, 122] width 535 height 244
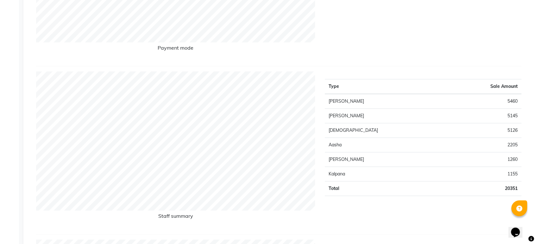
scroll to position [208, 0]
